Goal: Information Seeking & Learning: Find specific fact

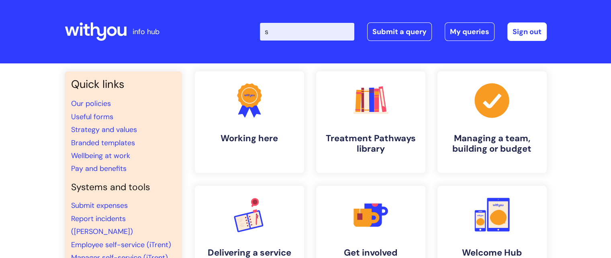
click at [311, 35] on input "s" at bounding box center [307, 32] width 94 height 18
type input "sessional"
click button "Search" at bounding box center [0, 0] width 0 height 0
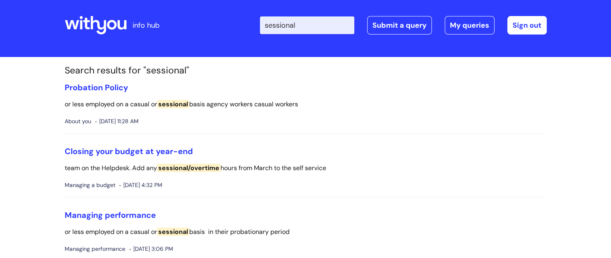
scroll to position [1, 0]
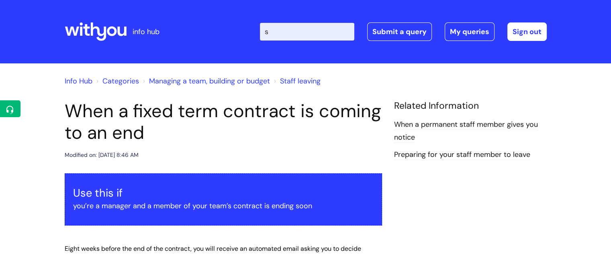
click at [308, 25] on input "s" at bounding box center [307, 32] width 94 height 18
type input "sessional"
click button "Search" at bounding box center [0, 0] width 0 height 0
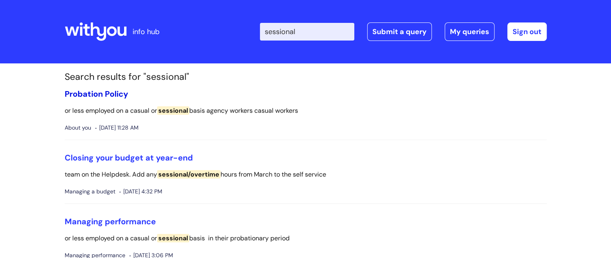
click at [104, 96] on link "Probation Policy" at bounding box center [96, 94] width 63 height 10
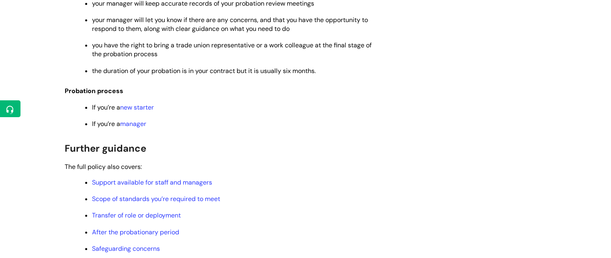
scroll to position [515, 0]
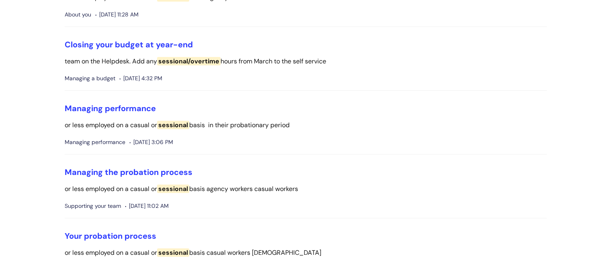
scroll to position [174, 0]
